Goal: Navigation & Orientation: Find specific page/section

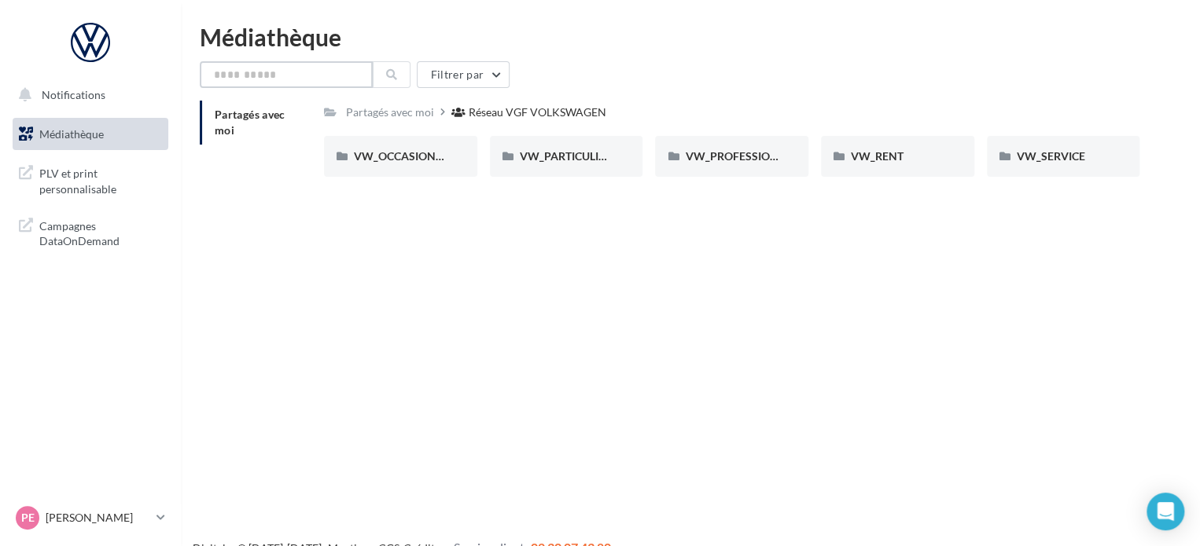
click at [272, 78] on input "text" at bounding box center [286, 74] width 173 height 27
click at [93, 97] on span "Notifications" at bounding box center [74, 94] width 64 height 13
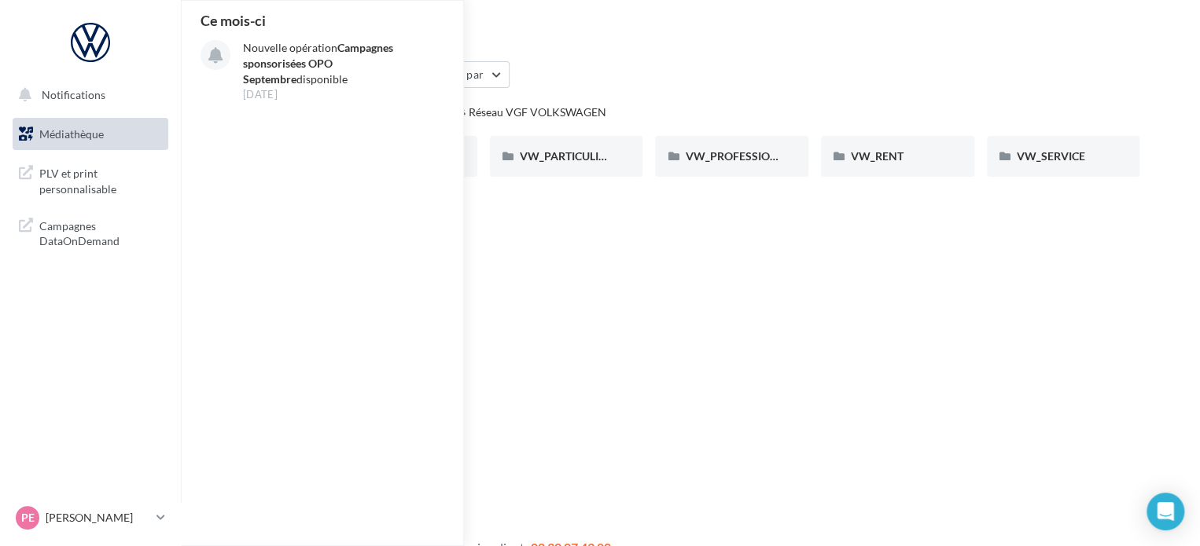
click at [586, 72] on div "Filtrer par" at bounding box center [690, 74] width 981 height 27
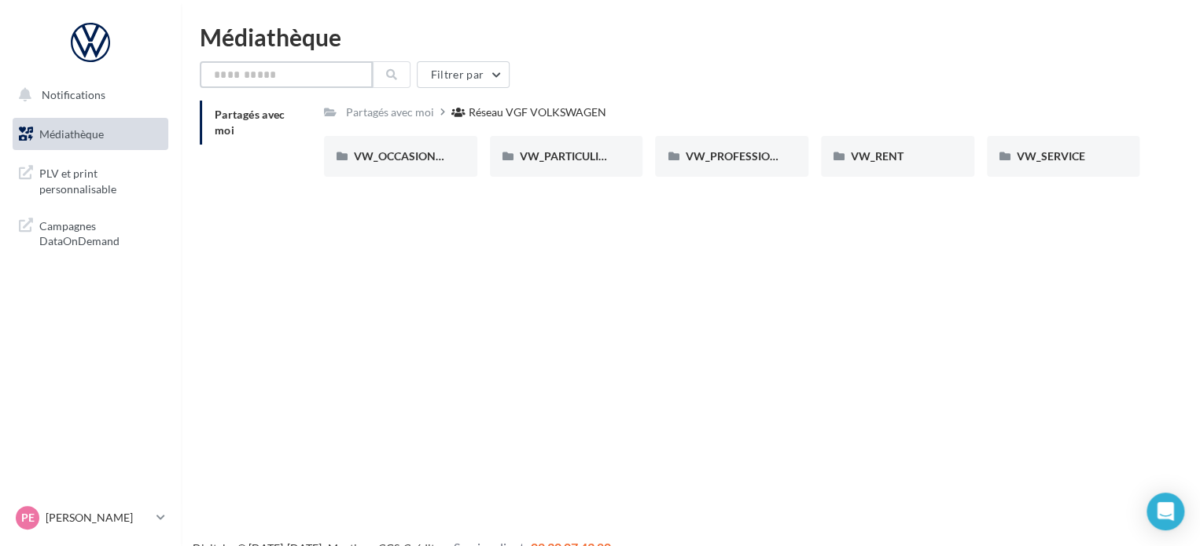
click at [289, 72] on input "text" at bounding box center [286, 74] width 173 height 27
click at [230, 78] on input "*******" at bounding box center [286, 74] width 173 height 27
drag, startPoint x: 262, startPoint y: 75, endPoint x: 139, endPoint y: 75, distance: 122.6
click at [139, 75] on div "Notifications Médiathèque" at bounding box center [600, 298] width 1200 height 546
type input "*******"
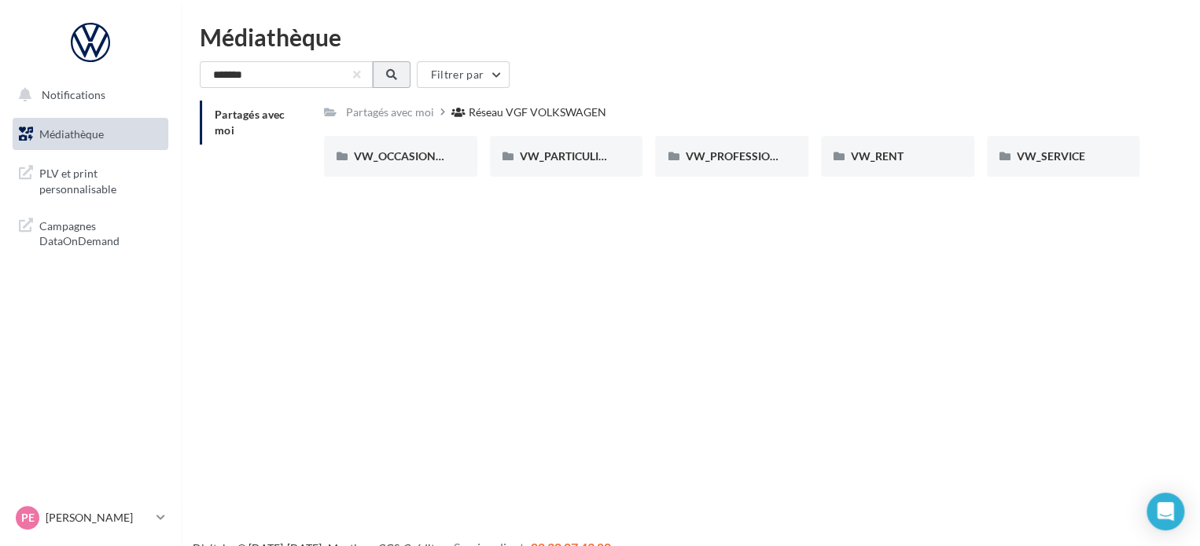
click at [396, 81] on button at bounding box center [392, 74] width 38 height 27
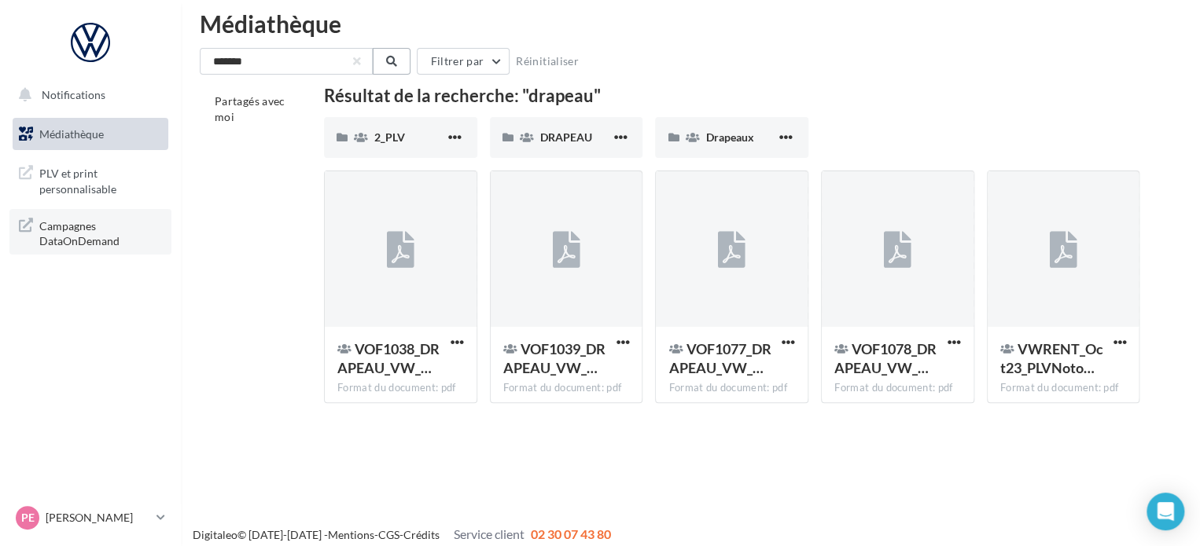
scroll to position [25, 0]
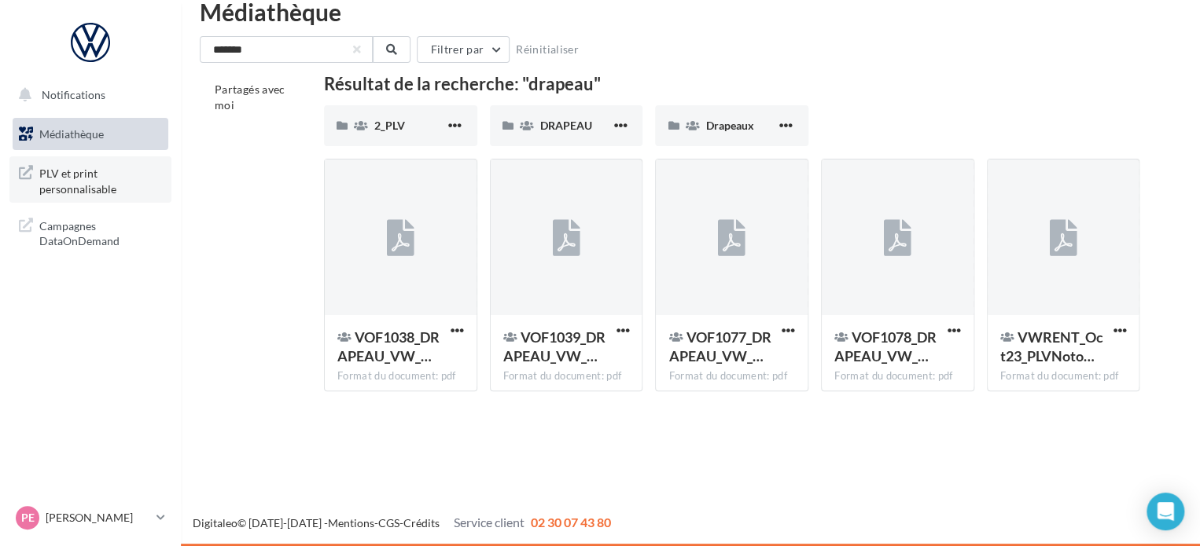
click at [118, 178] on span "PLV et print personnalisable" at bounding box center [100, 180] width 123 height 34
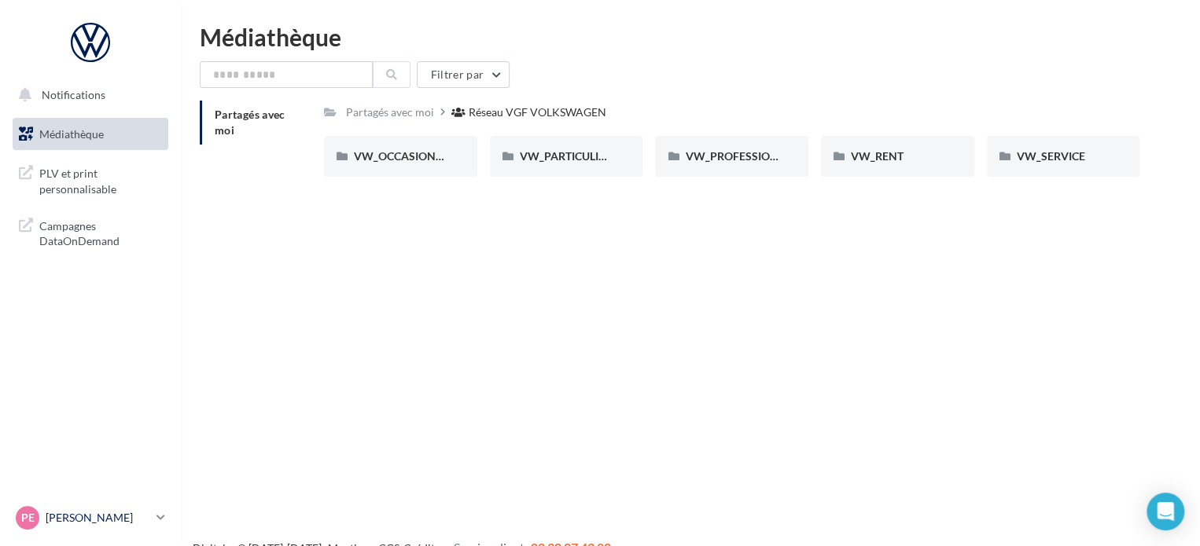
click at [162, 520] on icon at bounding box center [160, 517] width 9 height 13
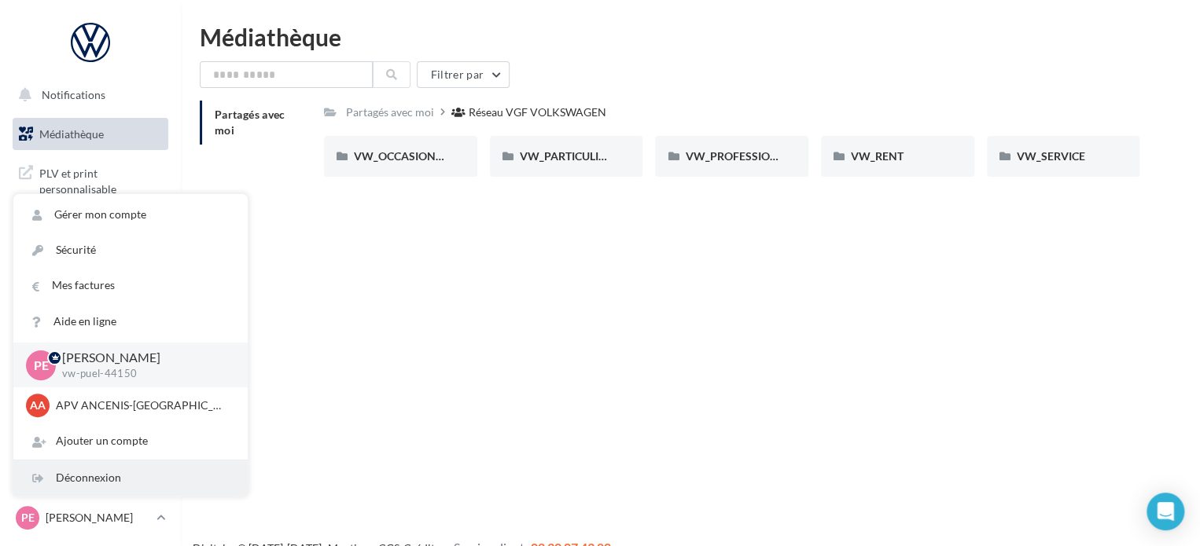
click at [97, 475] on div "Déconnexion" at bounding box center [130, 478] width 234 height 35
